Goal: Task Accomplishment & Management: Manage account settings

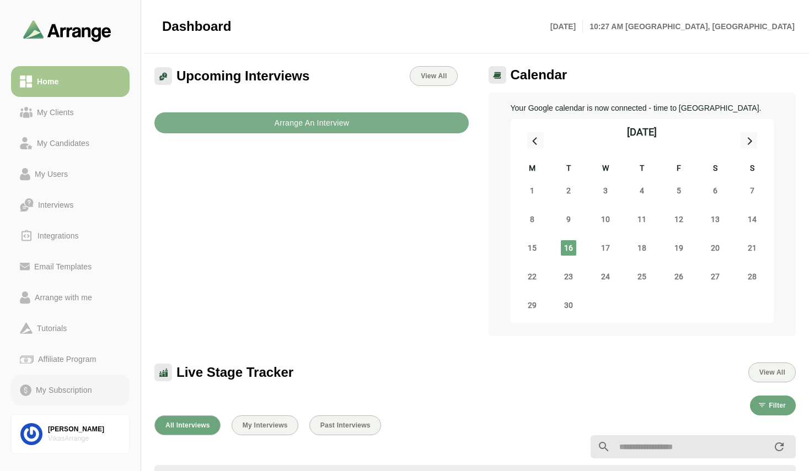
click at [68, 393] on div "My Subscription" at bounding box center [63, 390] width 65 height 13
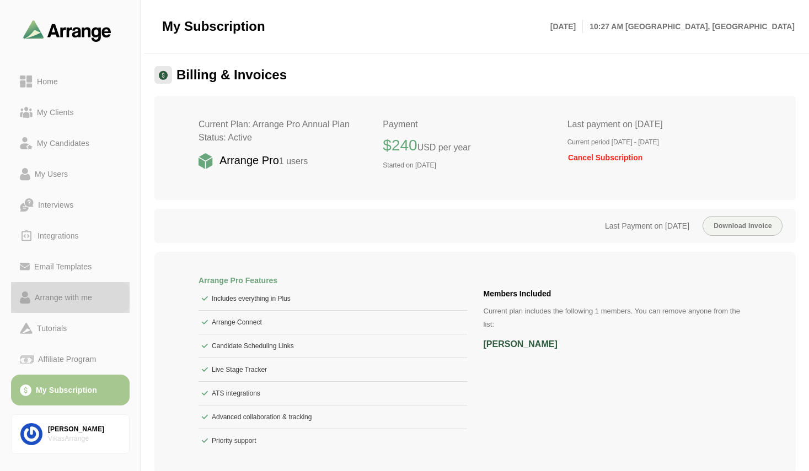
click at [65, 294] on div "Arrange with me" at bounding box center [63, 297] width 66 height 13
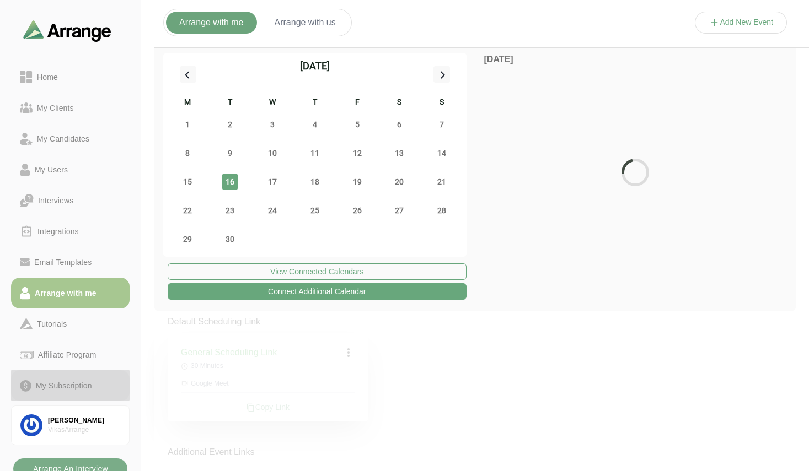
click at [66, 386] on div "My Subscription" at bounding box center [63, 385] width 65 height 13
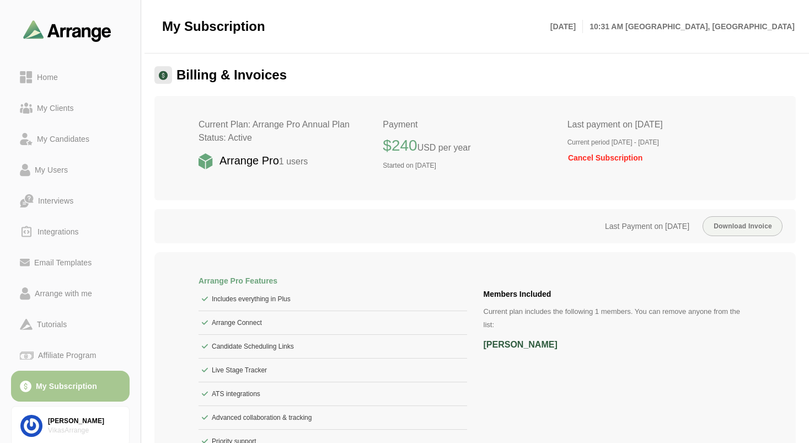
scroll to position [112, 0]
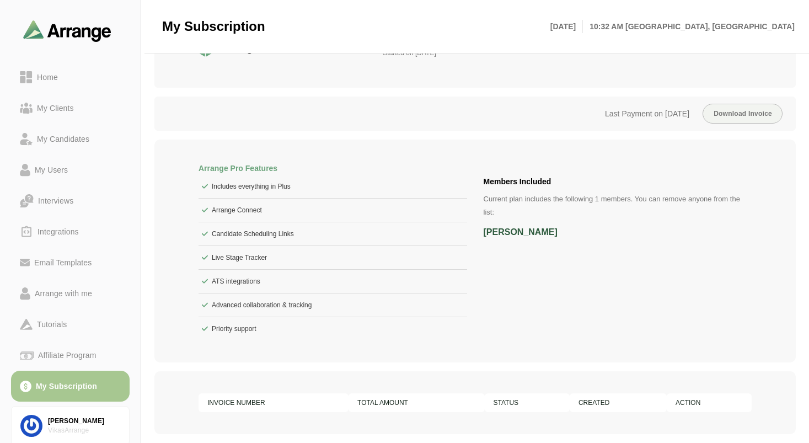
drag, startPoint x: 808, startPoint y: 210, endPoint x: 811, endPoint y: 140, distance: 70.1
click at [808, 140] on html "Home My Clients My Candidates My Users Interviews Integrations Email Templates …" at bounding box center [404, 165] width 809 height 555
click at [747, 232] on li "[PERSON_NAME]" at bounding box center [618, 232] width 269 height 26
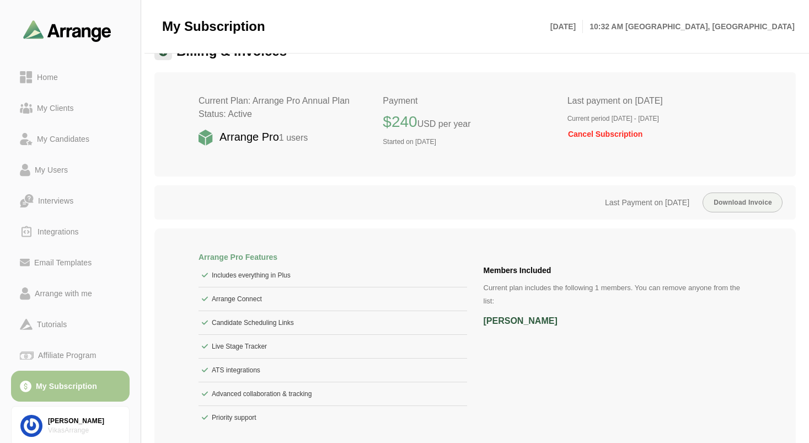
scroll to position [24, 0]
drag, startPoint x: 808, startPoint y: 116, endPoint x: 808, endPoint y: 158, distance: 41.4
click at [808, 158] on div "Billing & Invoices Current Plan: Arrange Pro Annual Plan Status: Active Arrange…" at bounding box center [475, 282] width 668 height 498
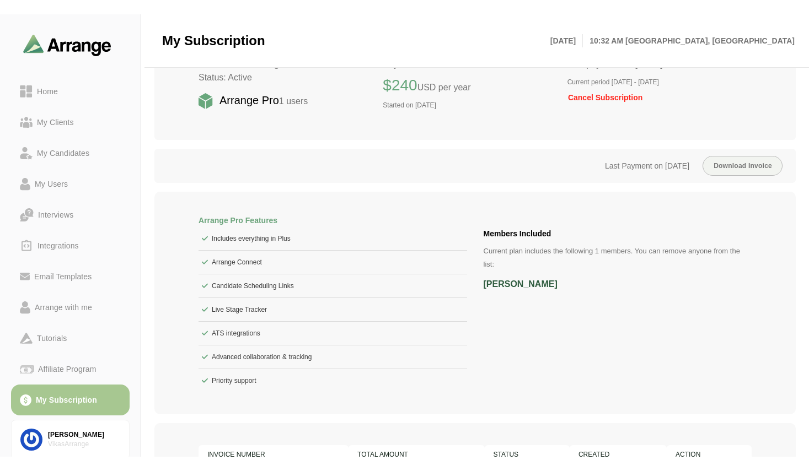
scroll to position [54, 0]
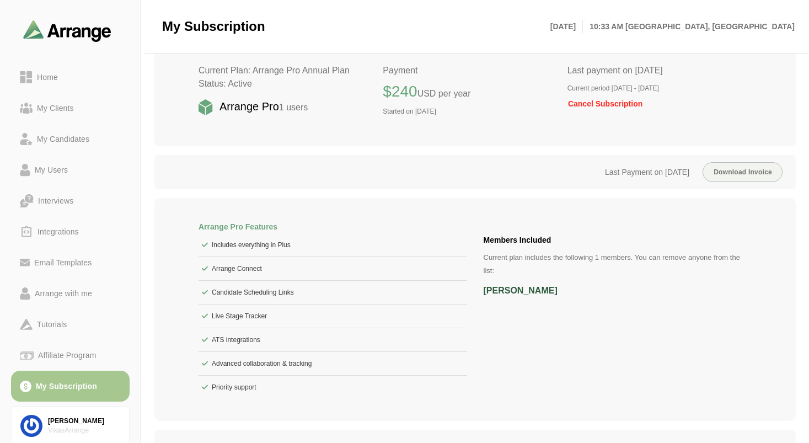
drag, startPoint x: 671, startPoint y: 90, endPoint x: 715, endPoint y: 89, distance: 43.6
click at [715, 89] on p "Current period [DATE] - [DATE]" at bounding box center [659, 88] width 184 height 9
click at [696, 85] on p "Current period [DATE] - [DATE]" at bounding box center [659, 88] width 184 height 9
drag, startPoint x: 696, startPoint y: 86, endPoint x: 747, endPoint y: 89, distance: 51.4
click at [747, 89] on p "Current period [DATE] - [DATE]" at bounding box center [659, 88] width 184 height 9
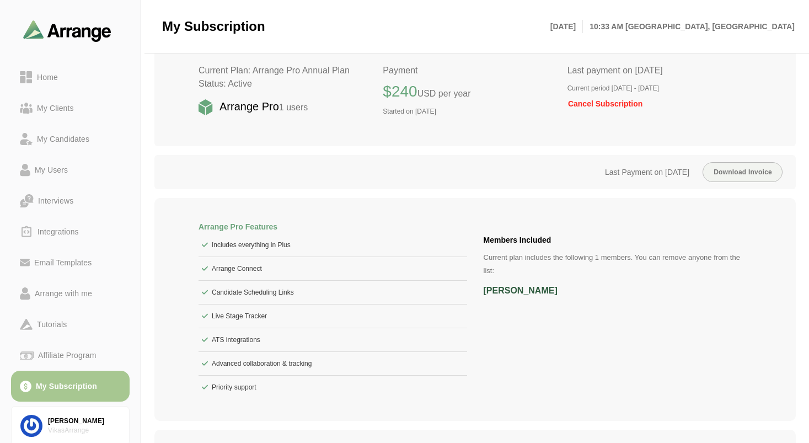
click at [666, 87] on p "Current period [DATE] - [DATE]" at bounding box center [659, 88] width 184 height 9
click at [671, 88] on p "Current period [DATE] - [DATE]" at bounding box center [659, 88] width 184 height 9
